Goal: Task Accomplishment & Management: Use online tool/utility

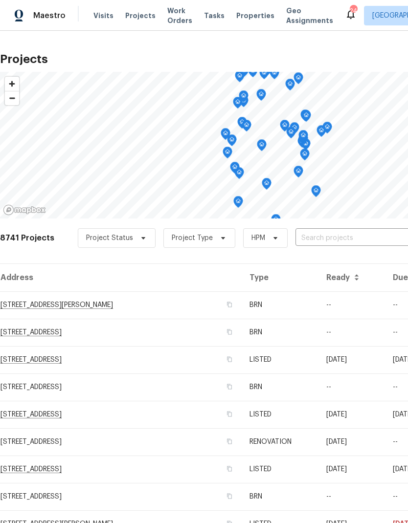
click at [338, 237] on input "text" at bounding box center [351, 238] width 112 height 15
type input "1"
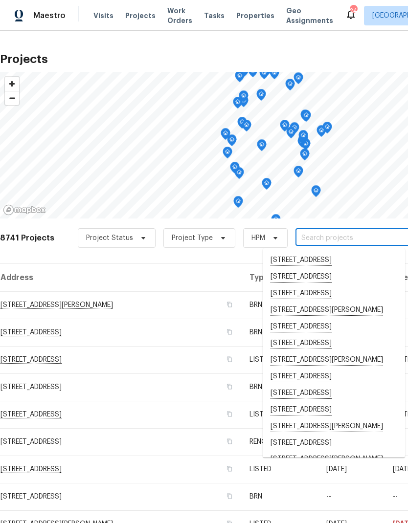
click at [99, 17] on span "Visits" at bounding box center [103, 16] width 20 height 10
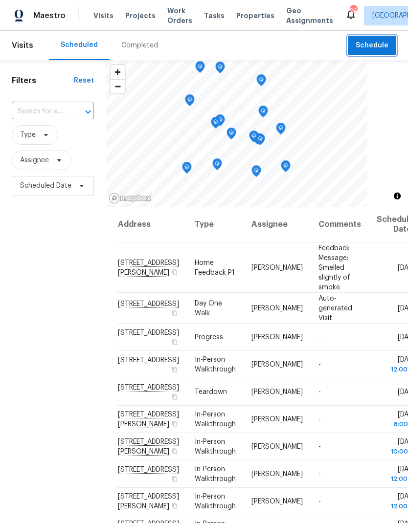
click at [374, 41] on span "Schedule" at bounding box center [371, 46] width 33 height 12
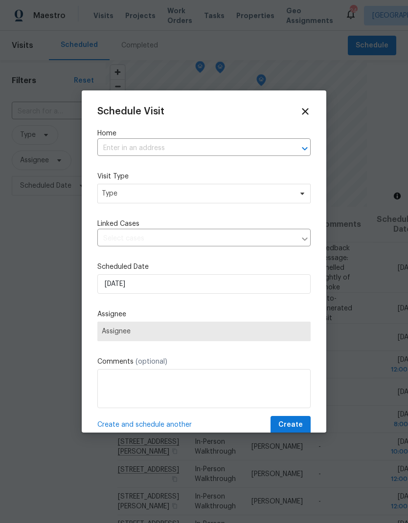
click at [265, 149] on input "text" at bounding box center [190, 148] width 186 height 15
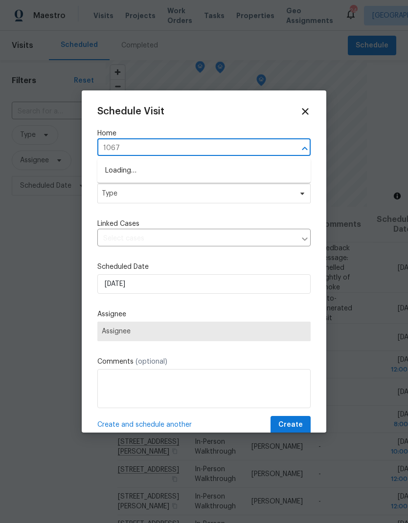
type input "10674"
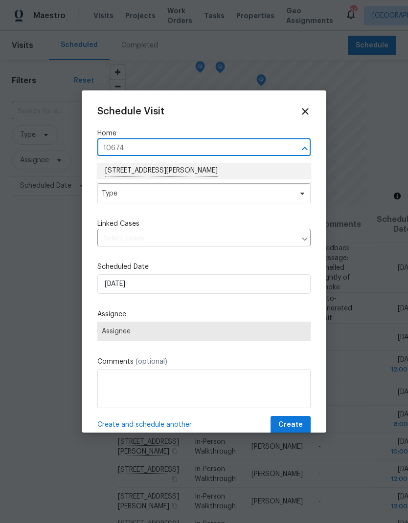
click at [147, 169] on li "[STREET_ADDRESS][PERSON_NAME]" at bounding box center [203, 171] width 213 height 17
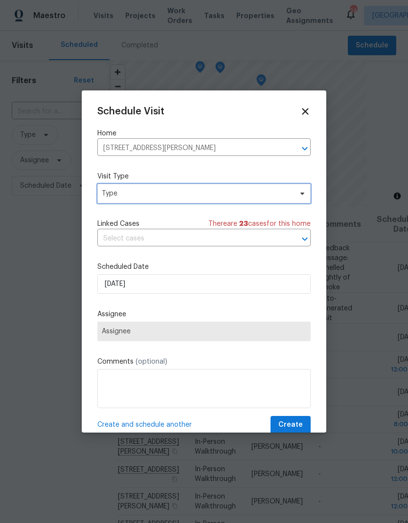
click at [129, 199] on span "Type" at bounding box center [203, 194] width 213 height 20
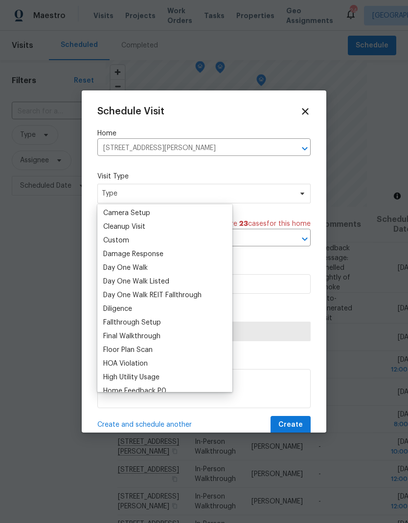
scroll to position [99, 0]
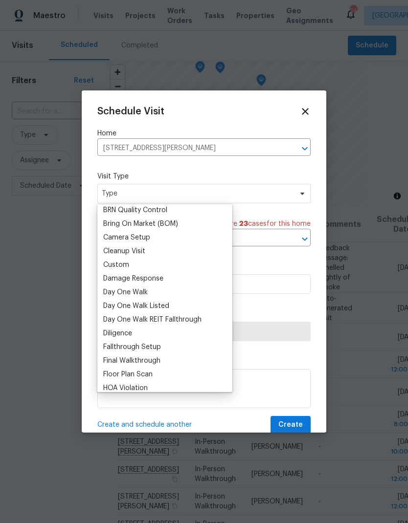
click at [111, 268] on div "Custom" at bounding box center [116, 265] width 26 height 10
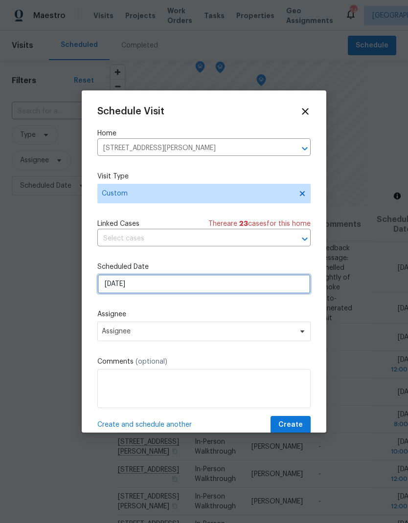
click at [149, 285] on input "[DATE]" at bounding box center [203, 284] width 213 height 20
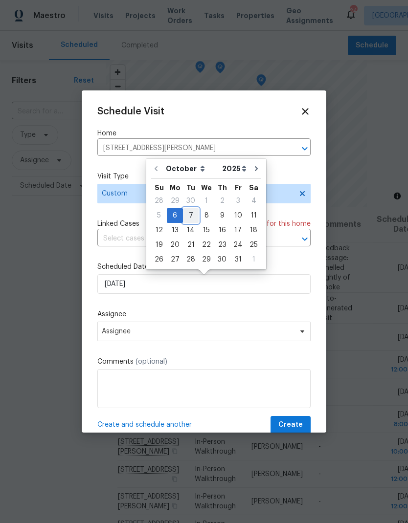
click at [194, 215] on div "7" at bounding box center [191, 216] width 16 height 14
type input "[DATE]"
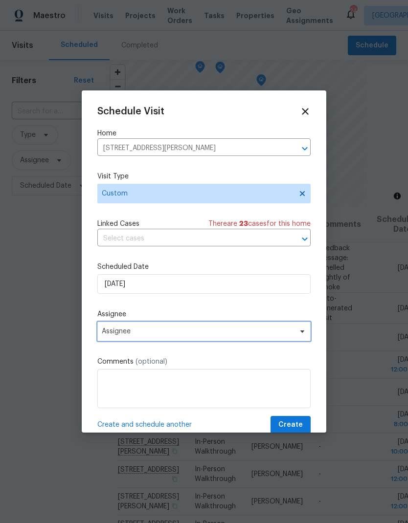
click at [204, 334] on span "Assignee" at bounding box center [198, 331] width 192 height 8
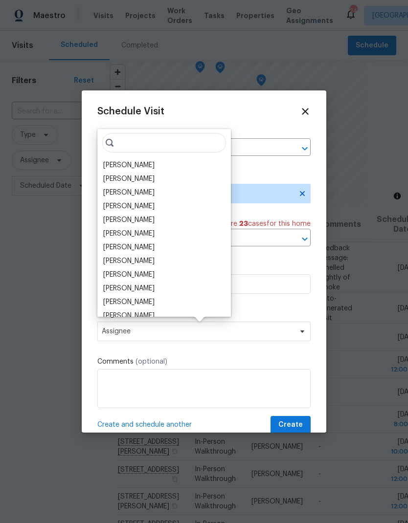
click at [117, 161] on div "[PERSON_NAME]" at bounding box center [128, 165] width 51 height 10
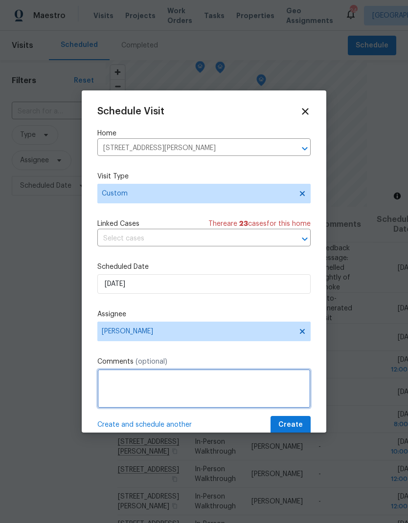
click at [224, 384] on textarea at bounding box center [203, 388] width 213 height 39
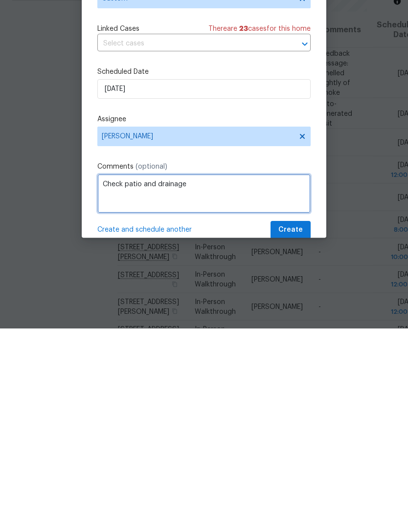
type textarea "Check patio and drainage"
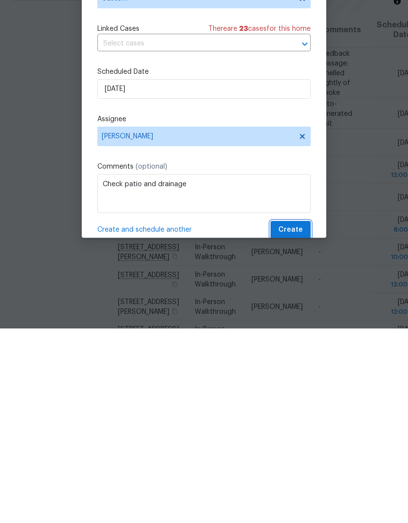
click at [305, 416] on button "Create" at bounding box center [290, 425] width 40 height 18
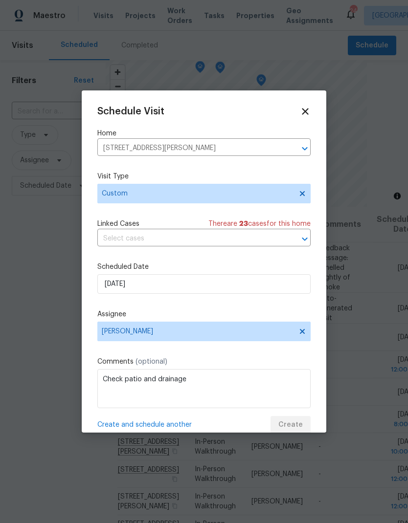
scroll to position [0, 0]
